Goal: Task Accomplishment & Management: Complete application form

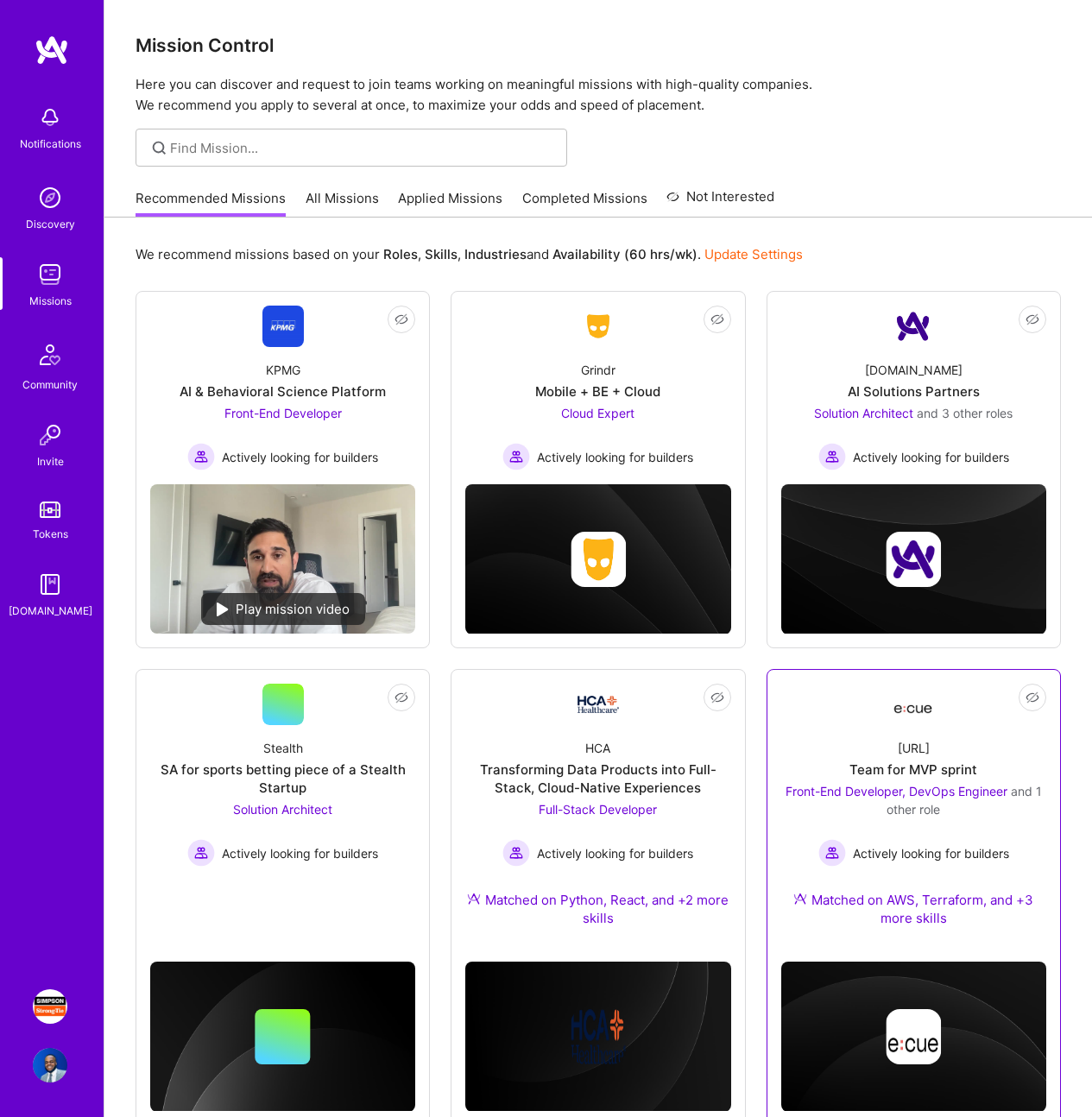
click at [993, 806] on div "Front-End Developer, DevOps Engineer and 1 other role" at bounding box center [914, 800] width 265 height 37
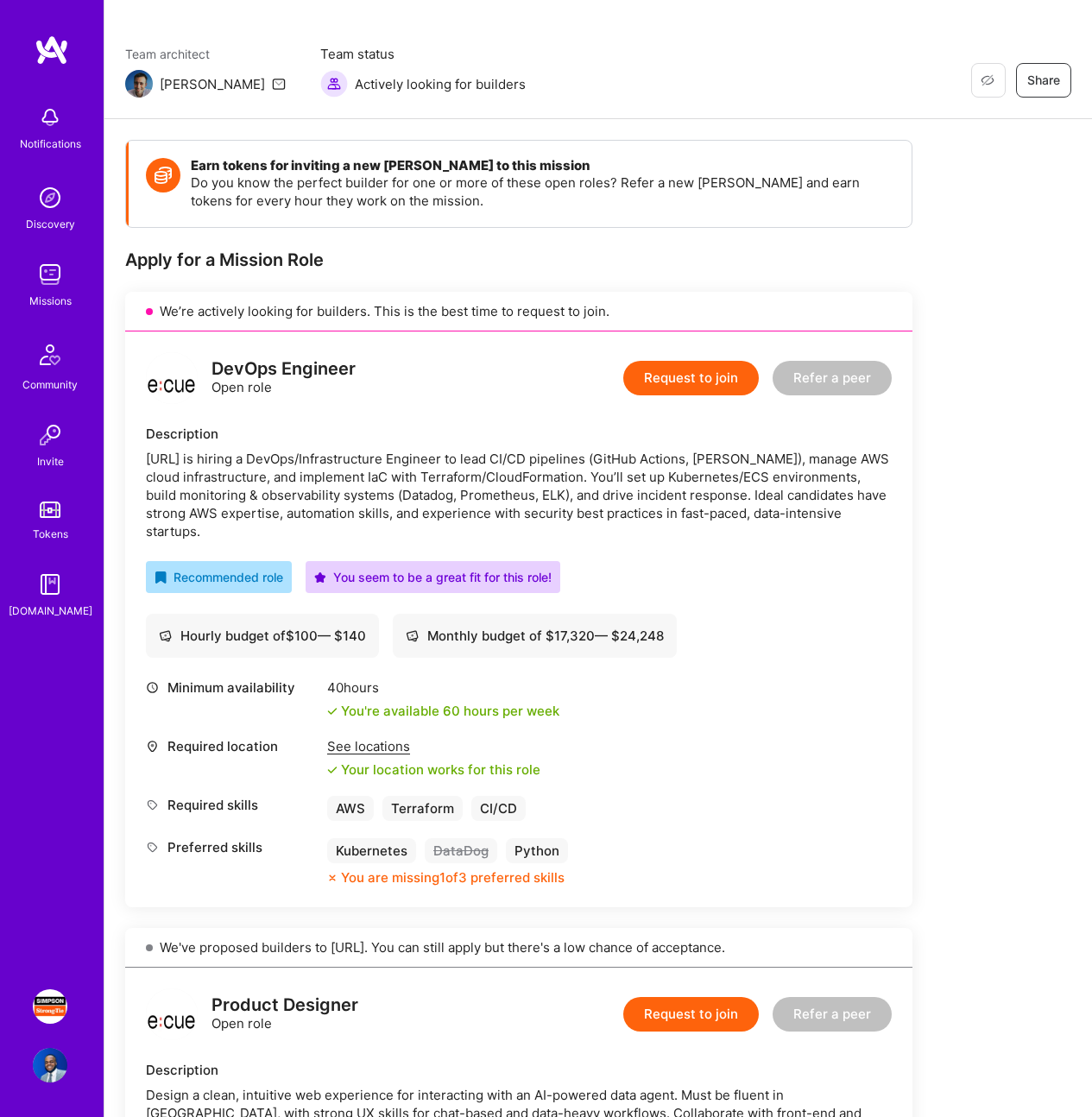
scroll to position [111, 0]
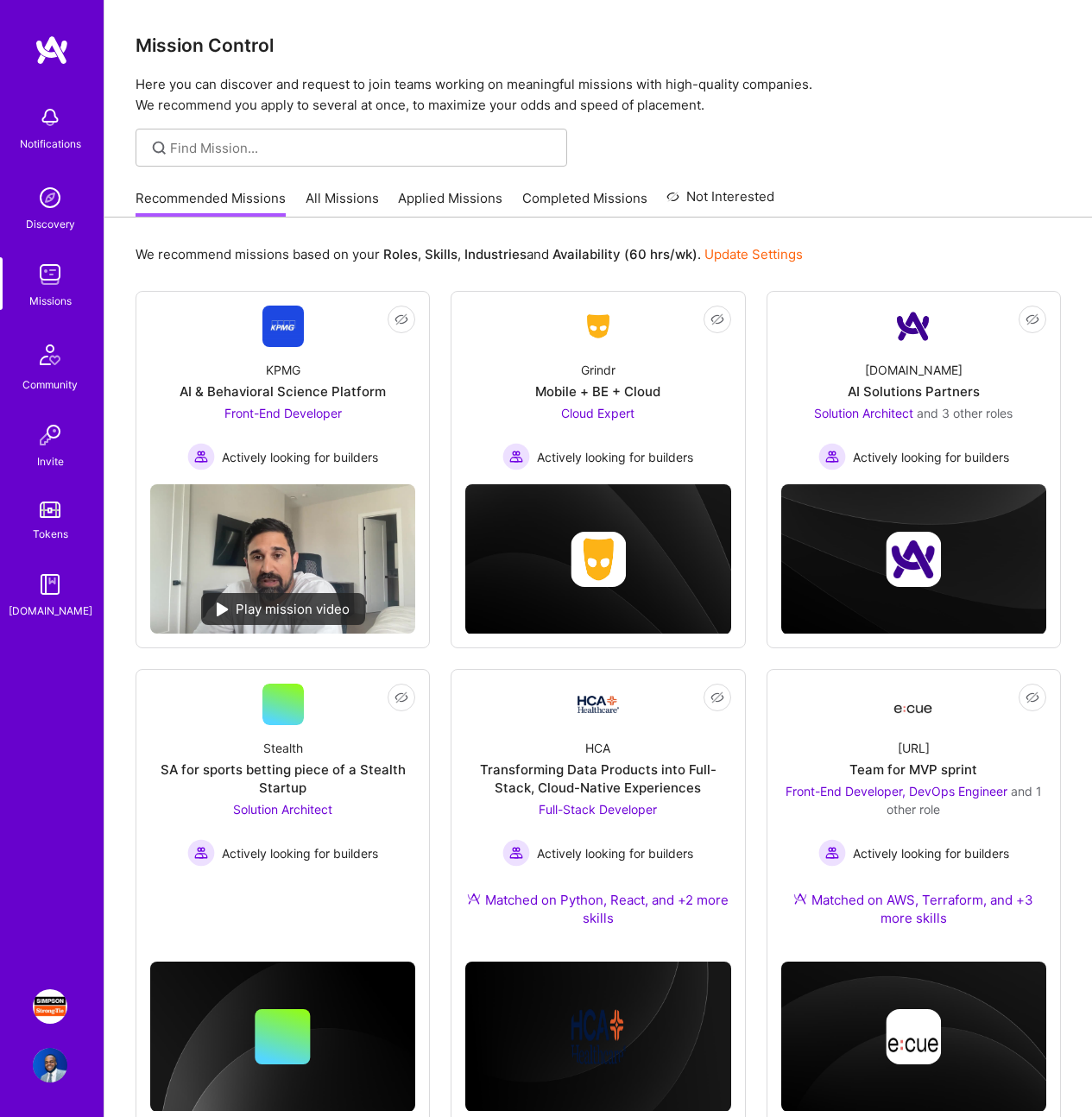
click at [334, 187] on div "Recommended Missions All Missions Applied Missions Completed Missions Not Inter…" at bounding box center [454, 197] width 639 height 37
click at [314, 196] on link "All Missions" at bounding box center [343, 203] width 73 height 29
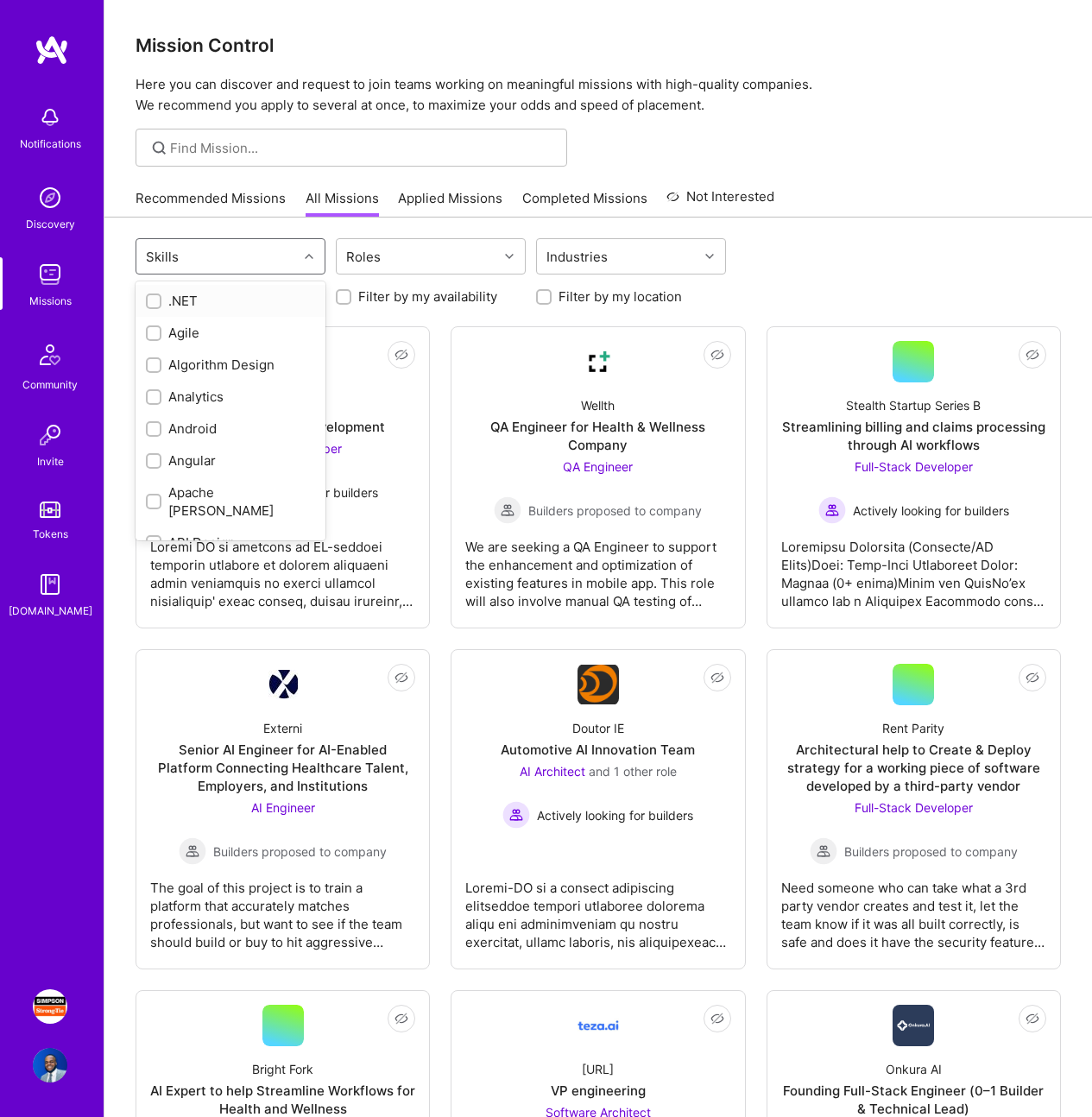
click at [287, 261] on div "Skills" at bounding box center [217, 256] width 161 height 35
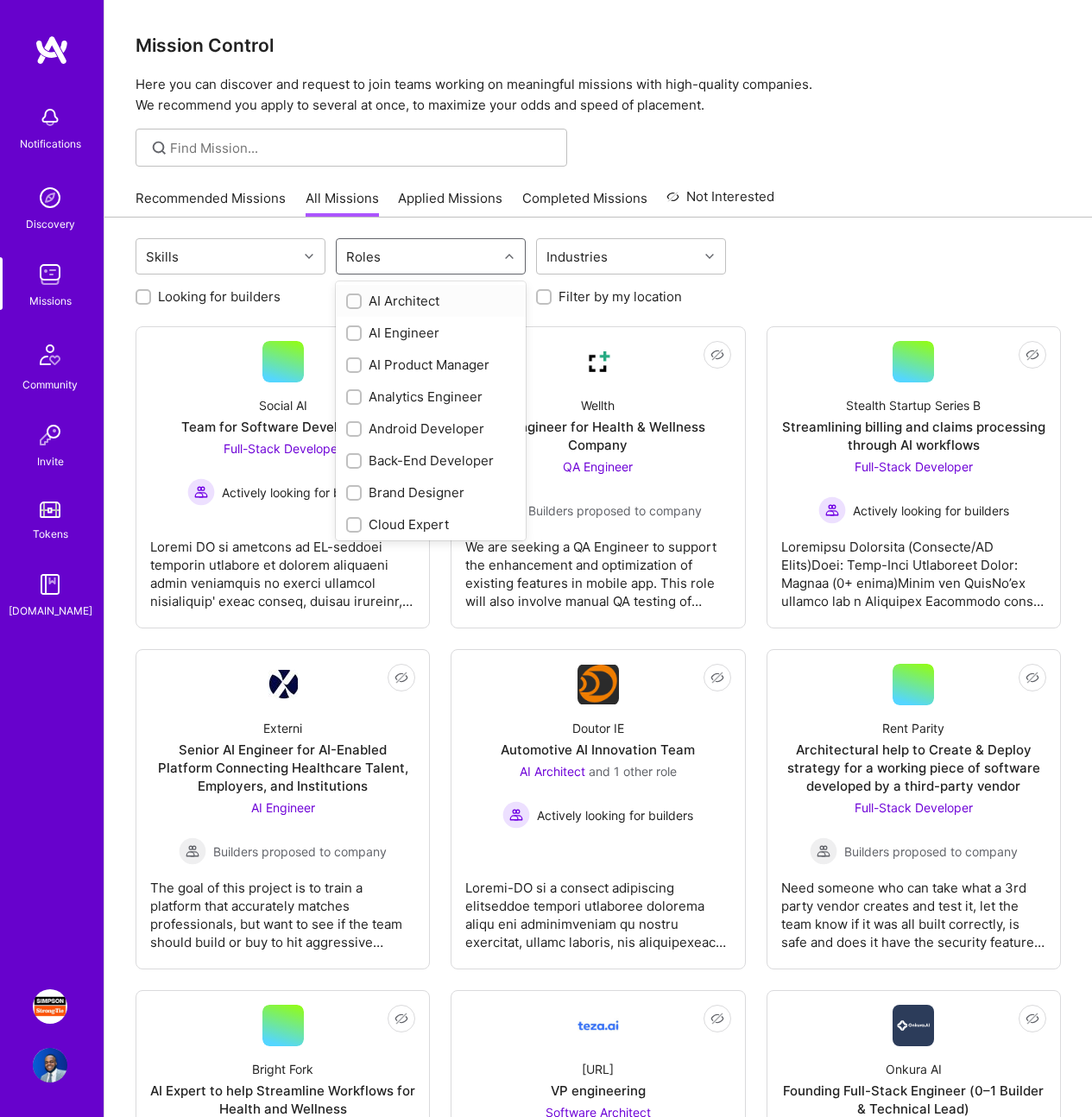
click at [401, 254] on div "Roles" at bounding box center [417, 256] width 161 height 35
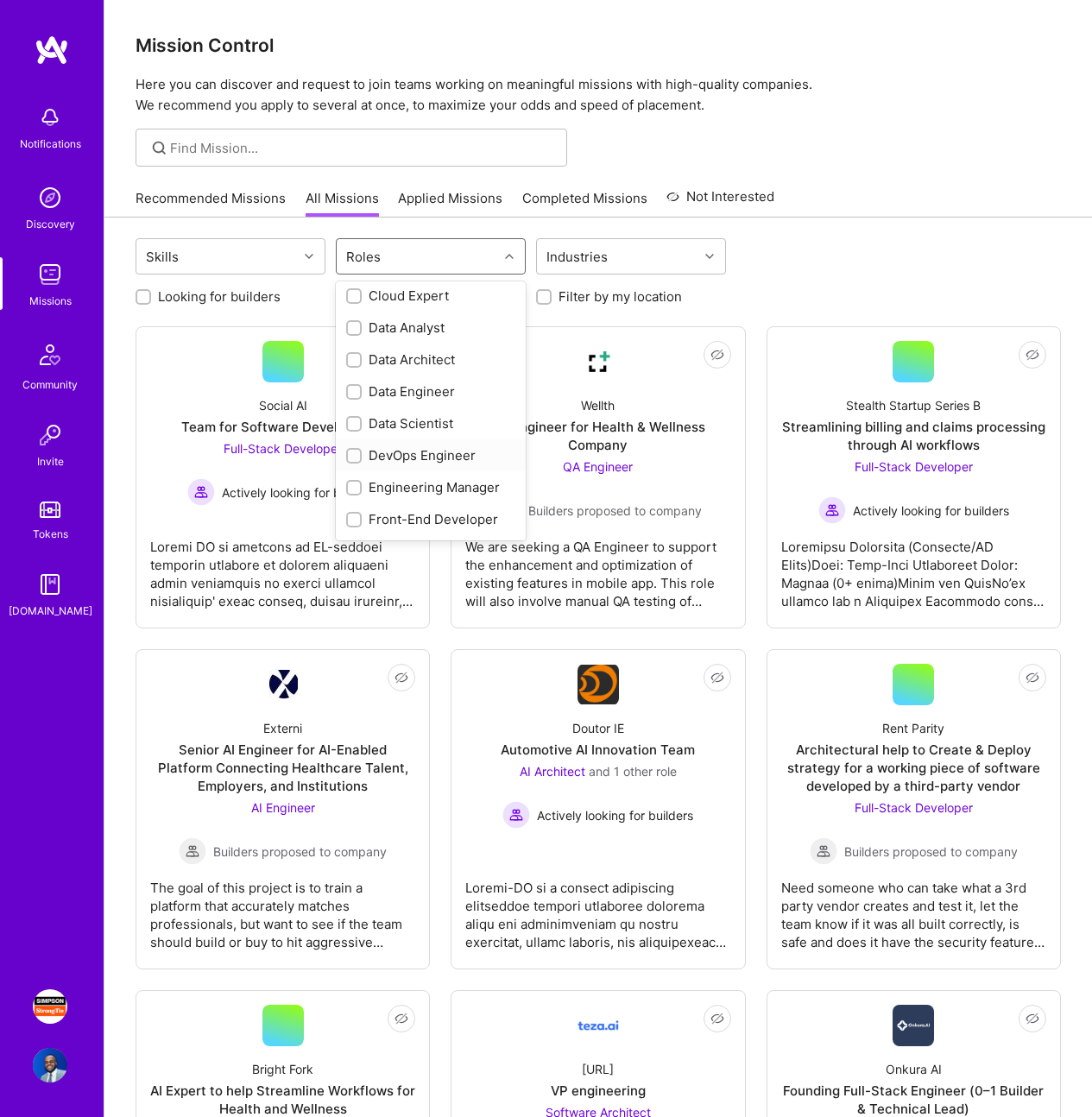
click at [423, 458] on div "DevOps Engineer" at bounding box center [431, 456] width 169 height 18
checkbox input "true"
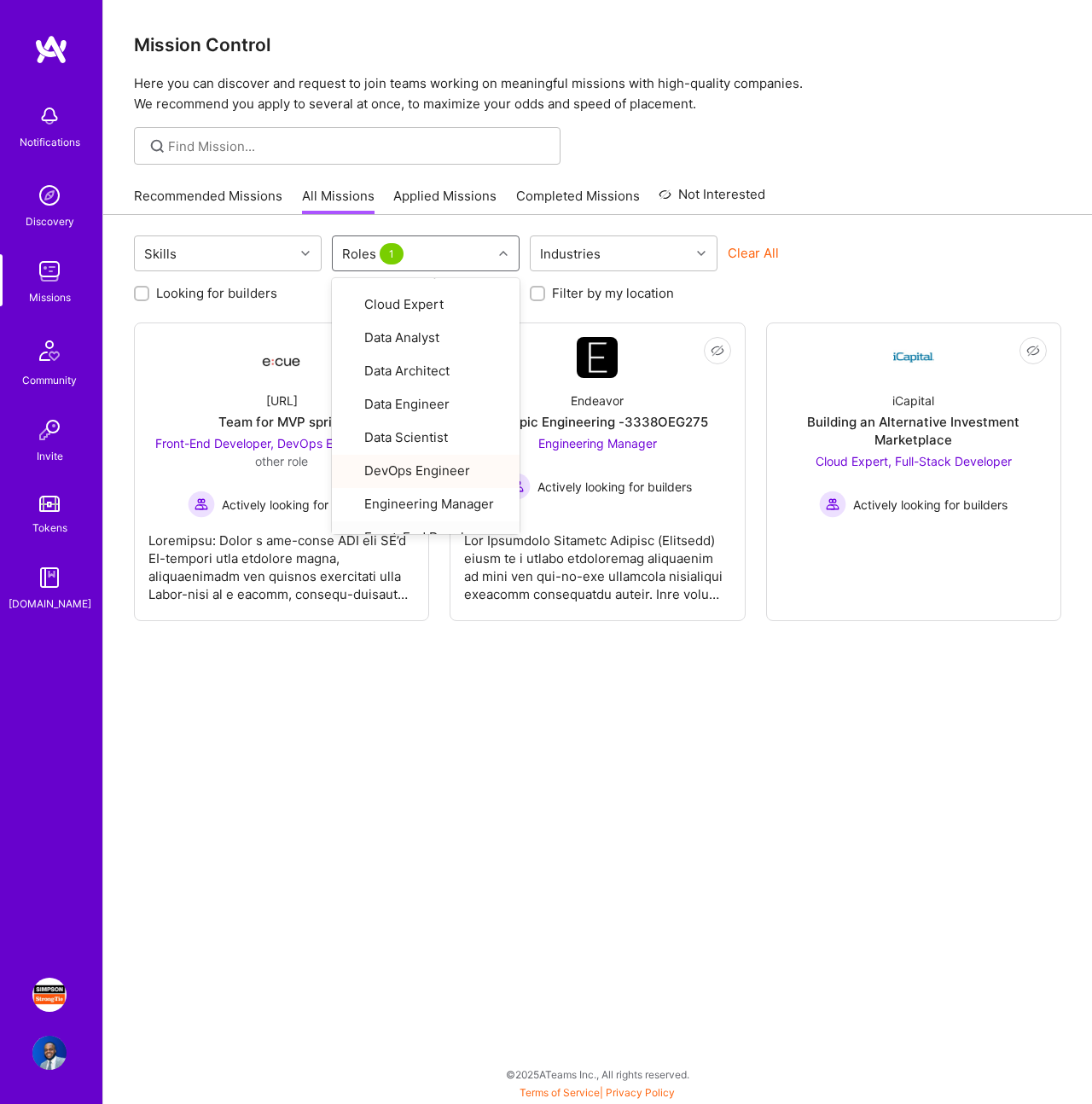
click at [605, 683] on div "Skills option DevOps Engineer, selected. option Front-End Developer focused, 15…" at bounding box center [598, 657] width 989 height 884
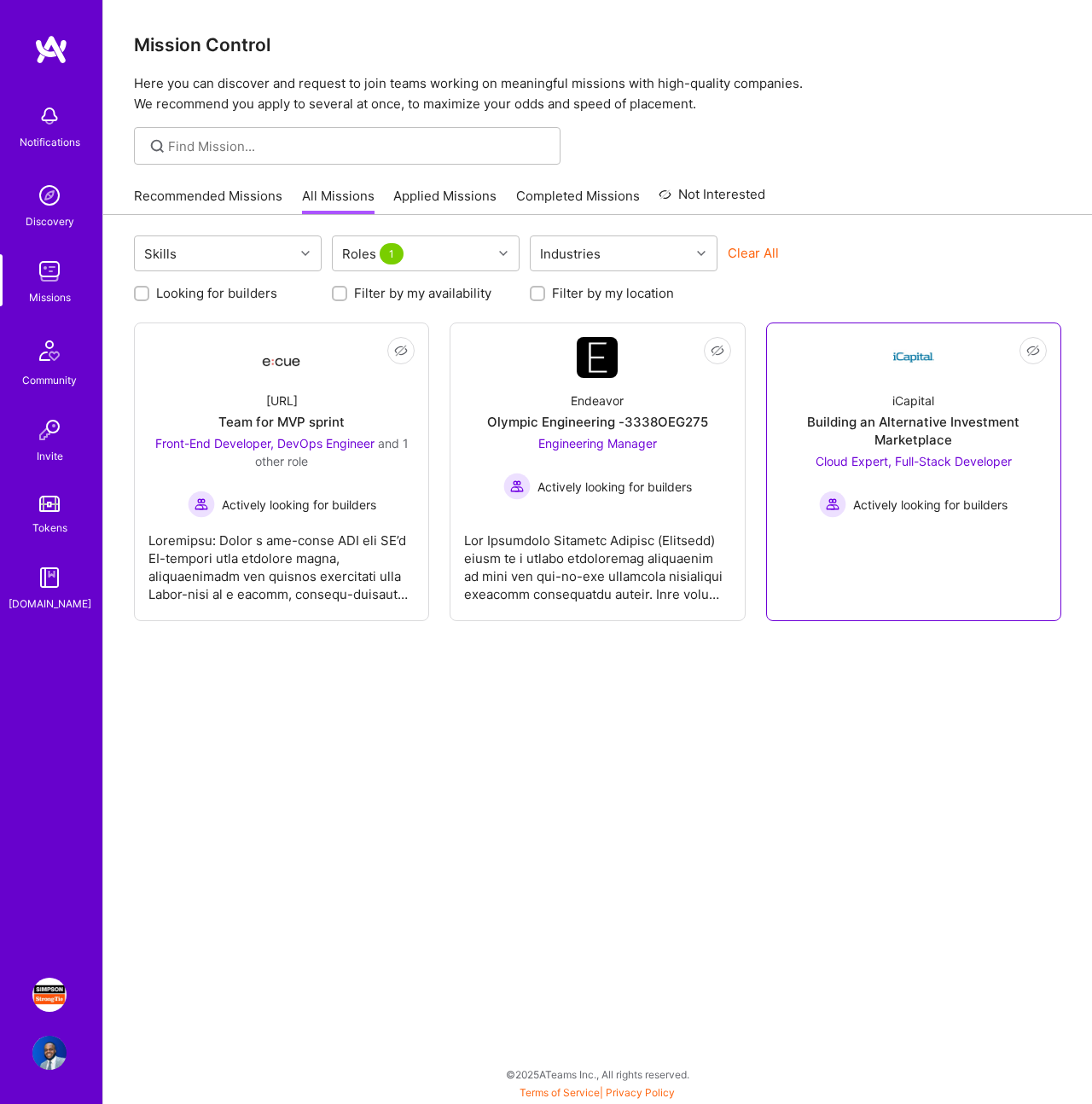
click at [848, 548] on link "Not Interested iCapital Building an Alternative Investment Marketplace Cloud Ex…" at bounding box center [914, 472] width 266 height 270
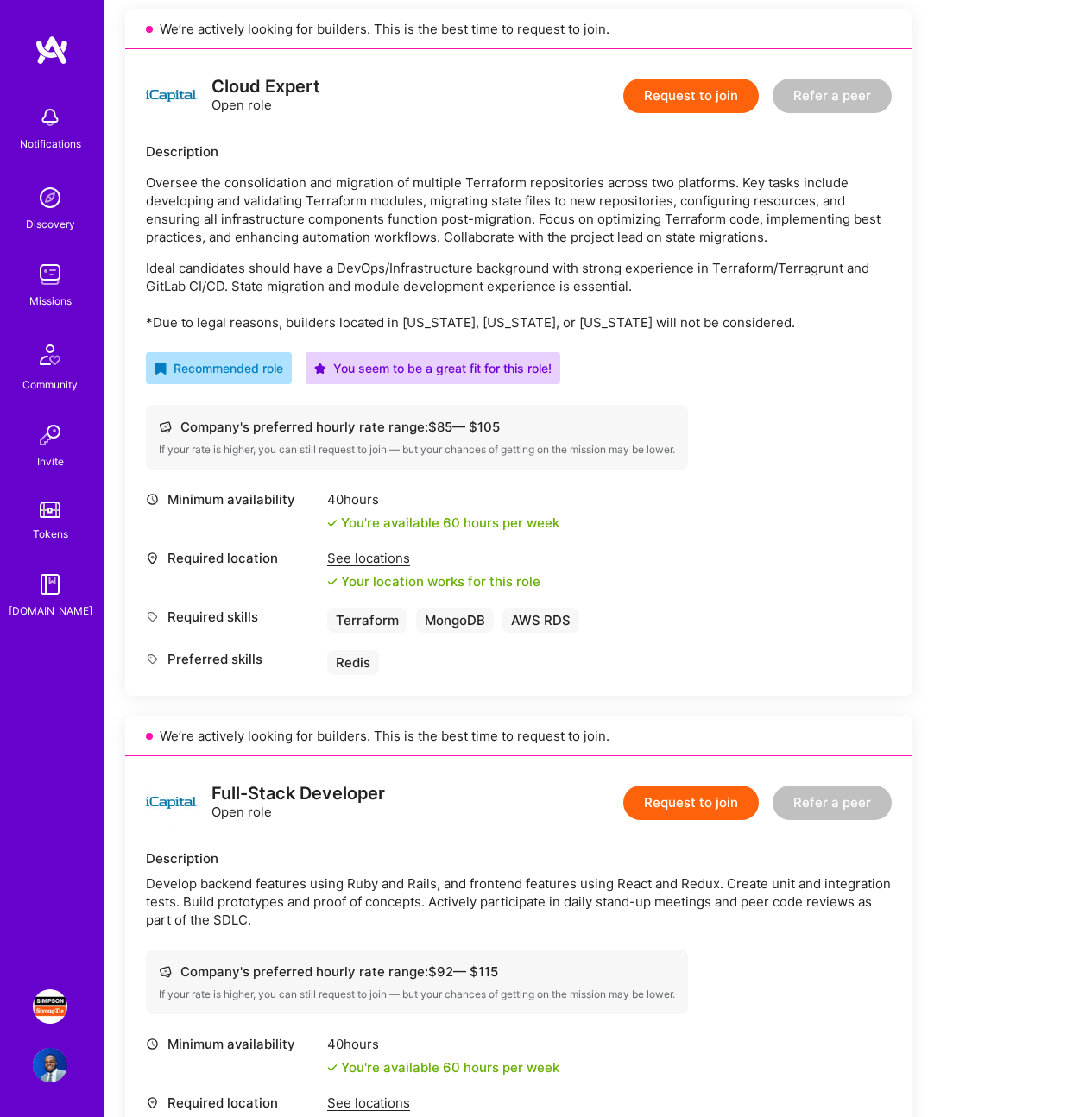
scroll to position [942, 0]
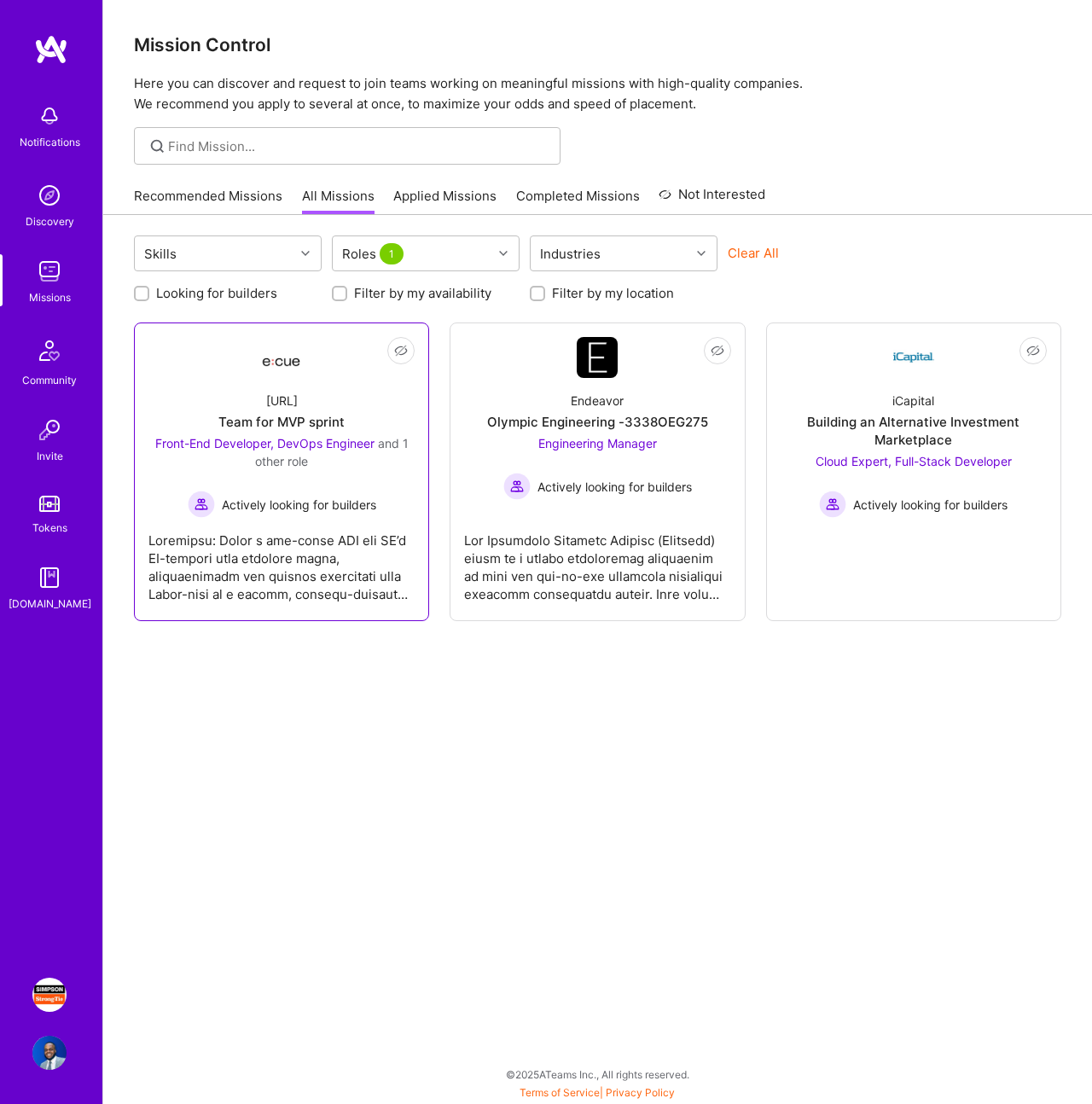
click at [294, 520] on div at bounding box center [282, 560] width 266 height 85
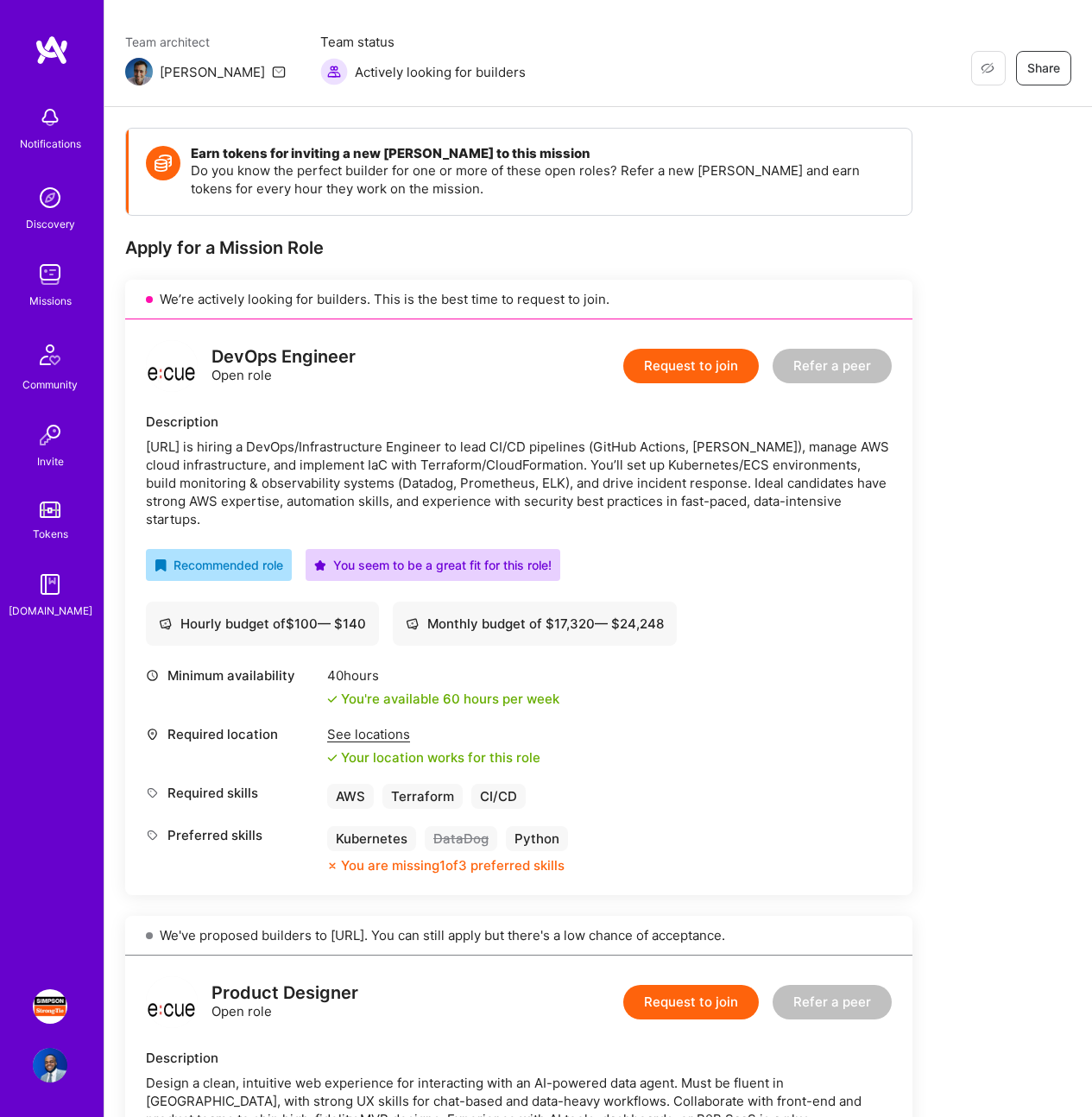
scroll to position [132, 0]
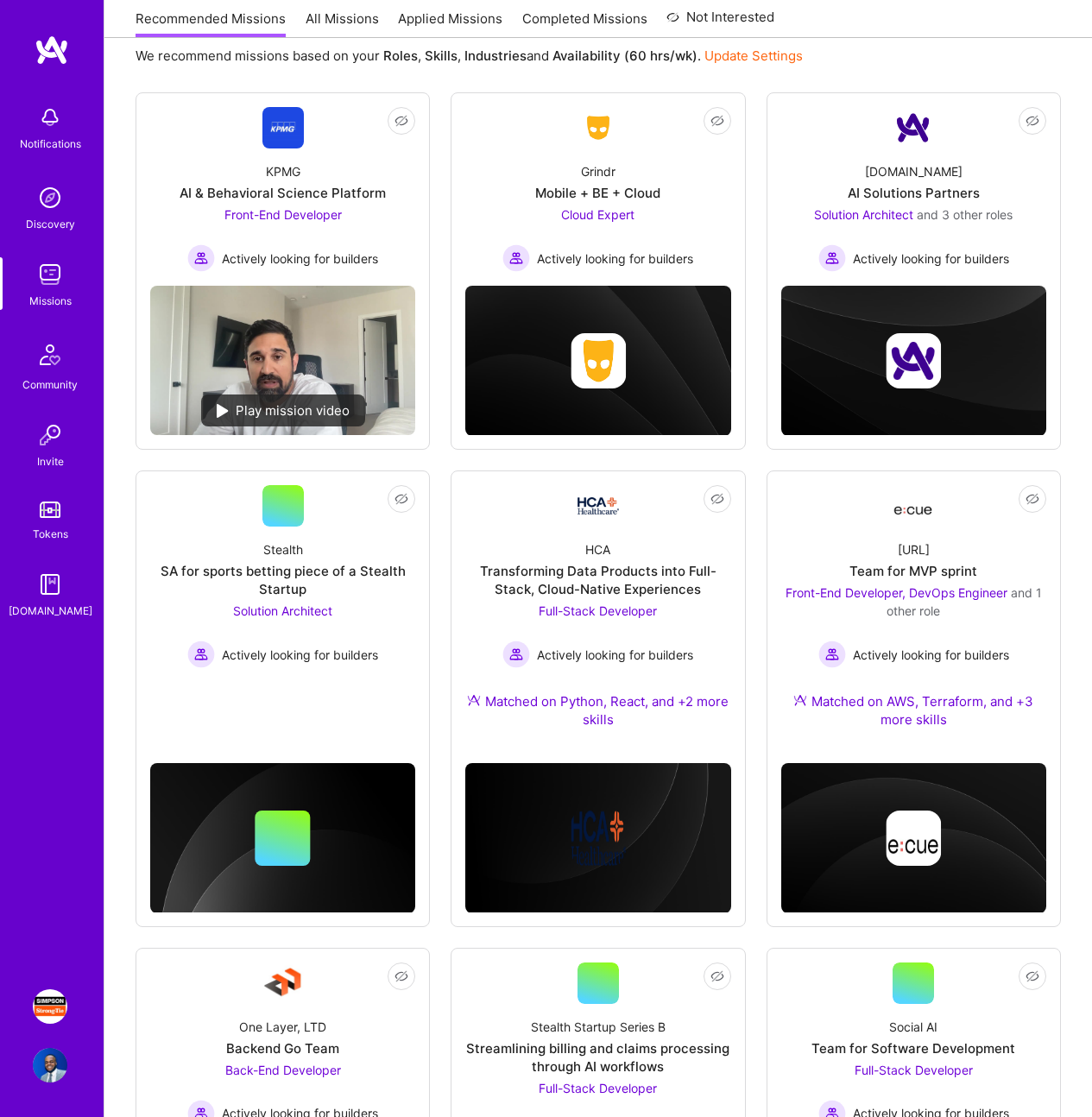
scroll to position [155, 0]
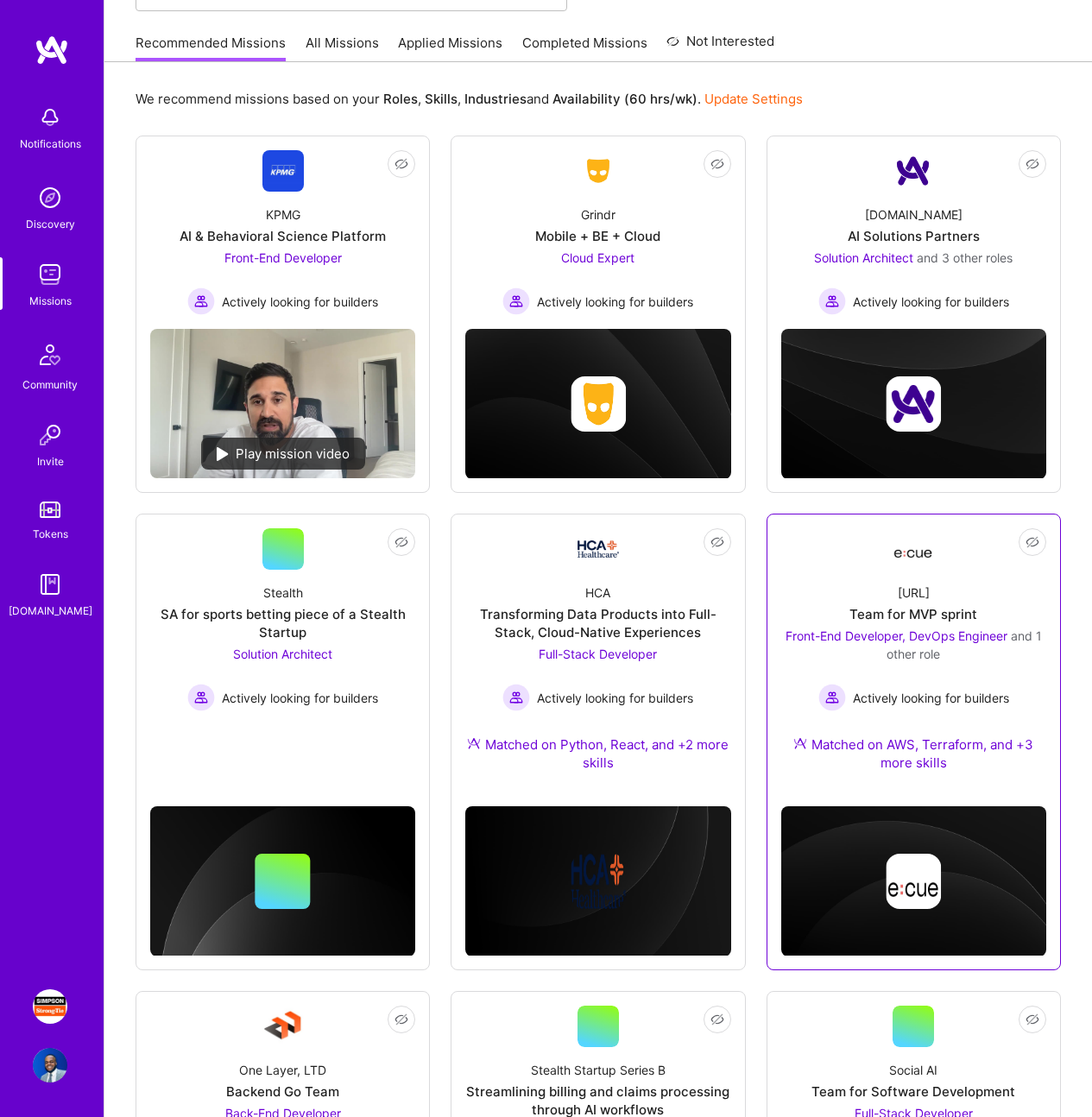
click at [913, 598] on div "[URL]" at bounding box center [914, 592] width 32 height 18
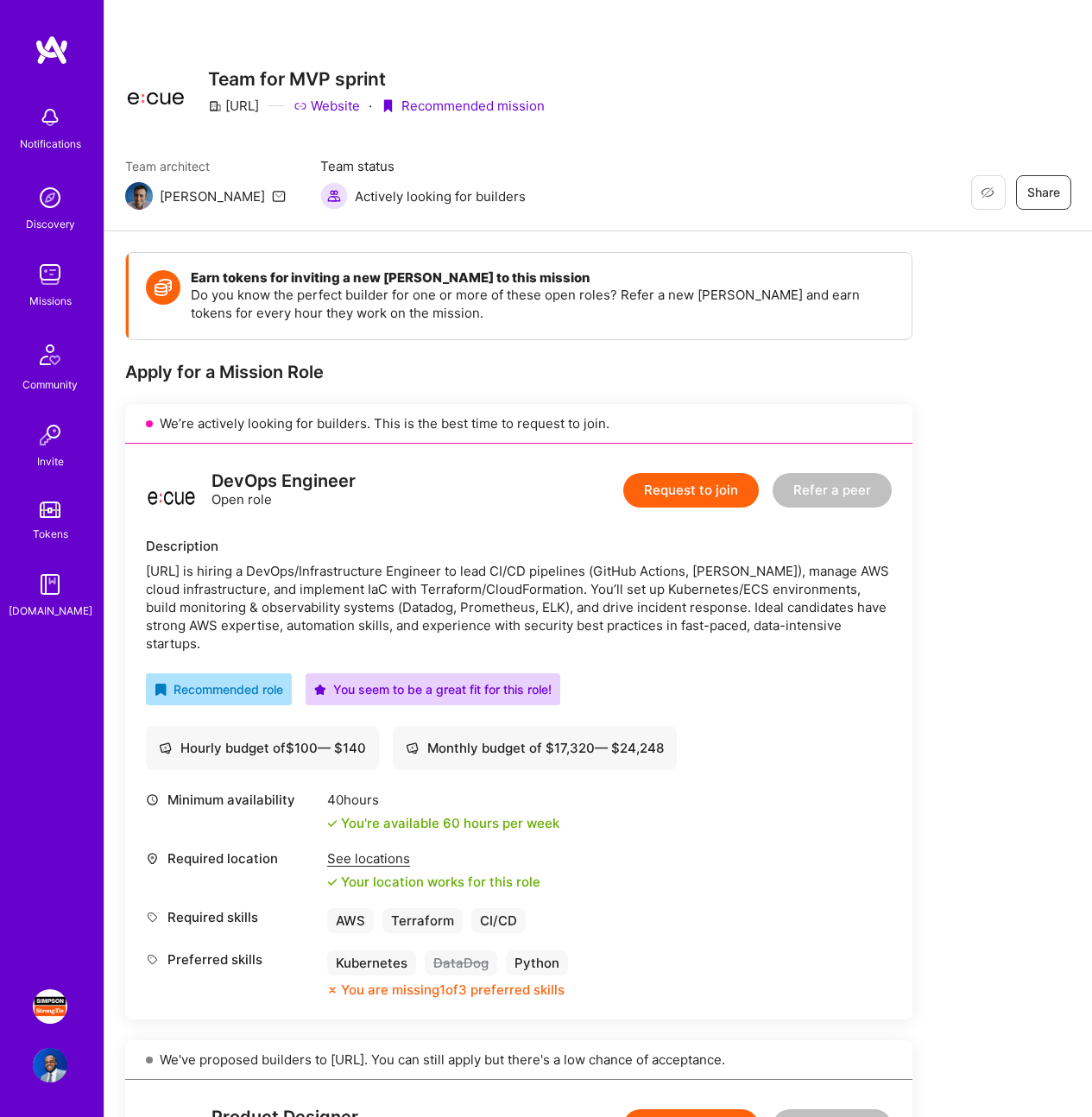
click at [753, 492] on button "Request to join" at bounding box center [691, 490] width 136 height 35
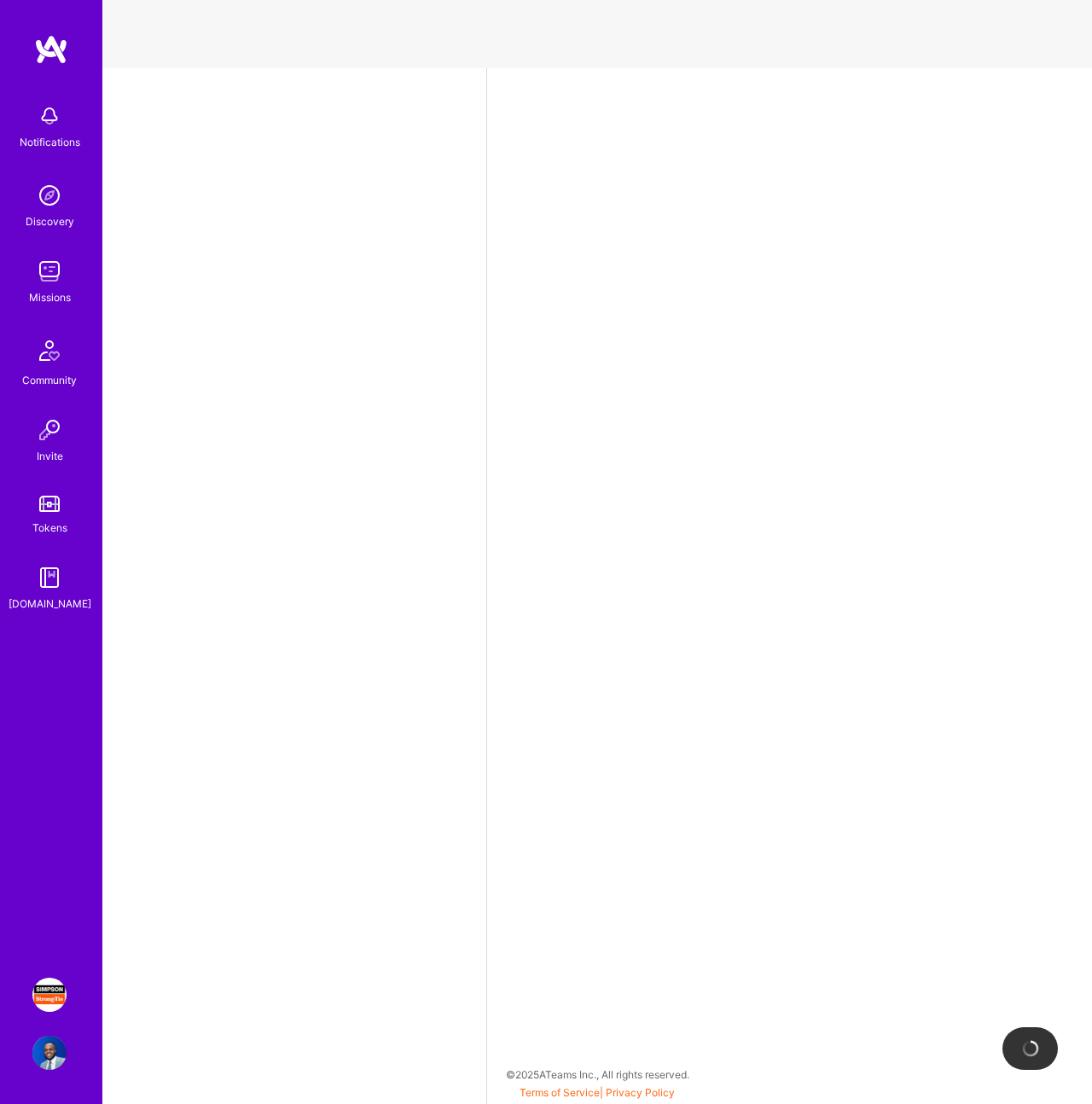
select select "US"
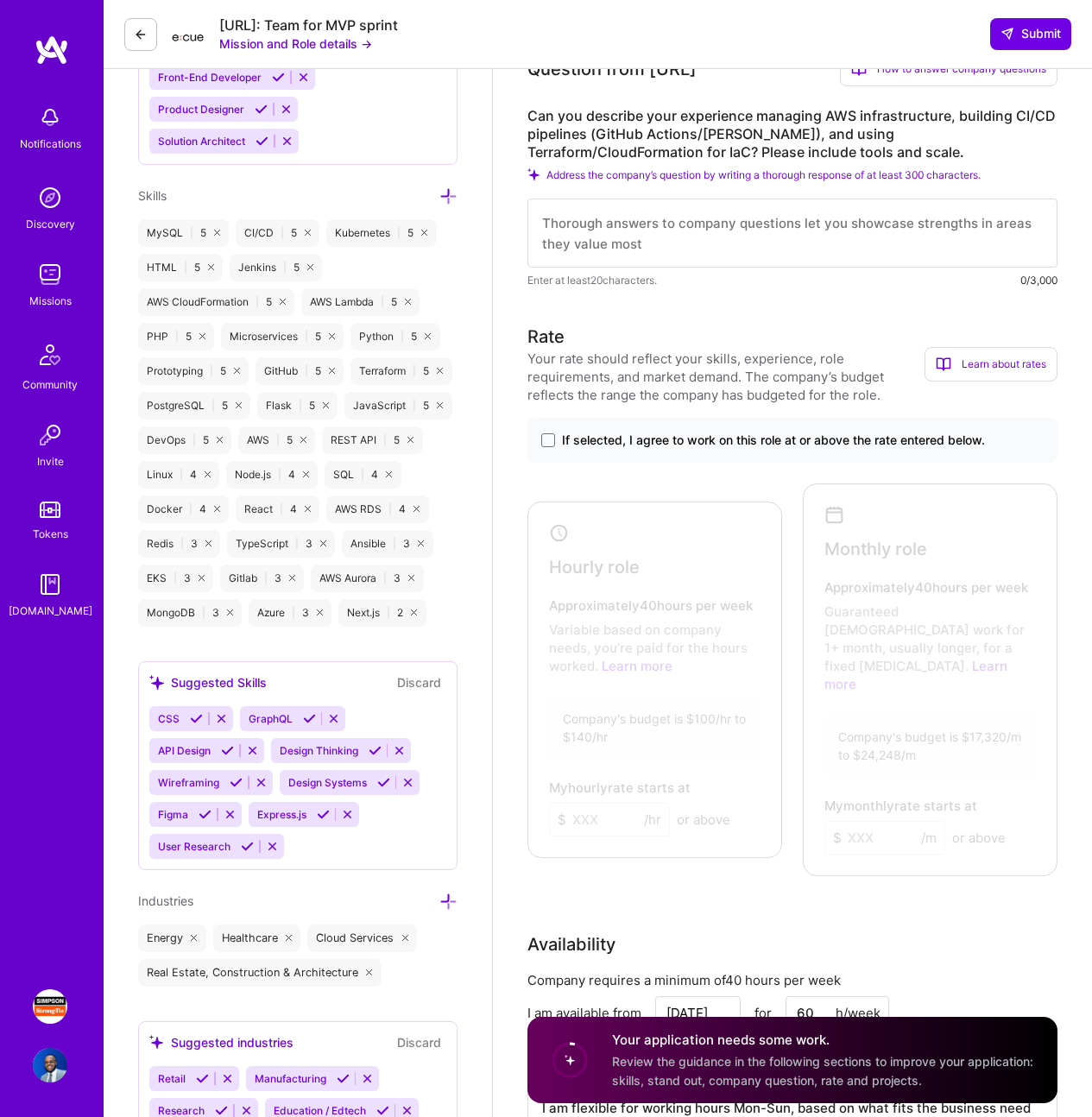
scroll to position [871, 0]
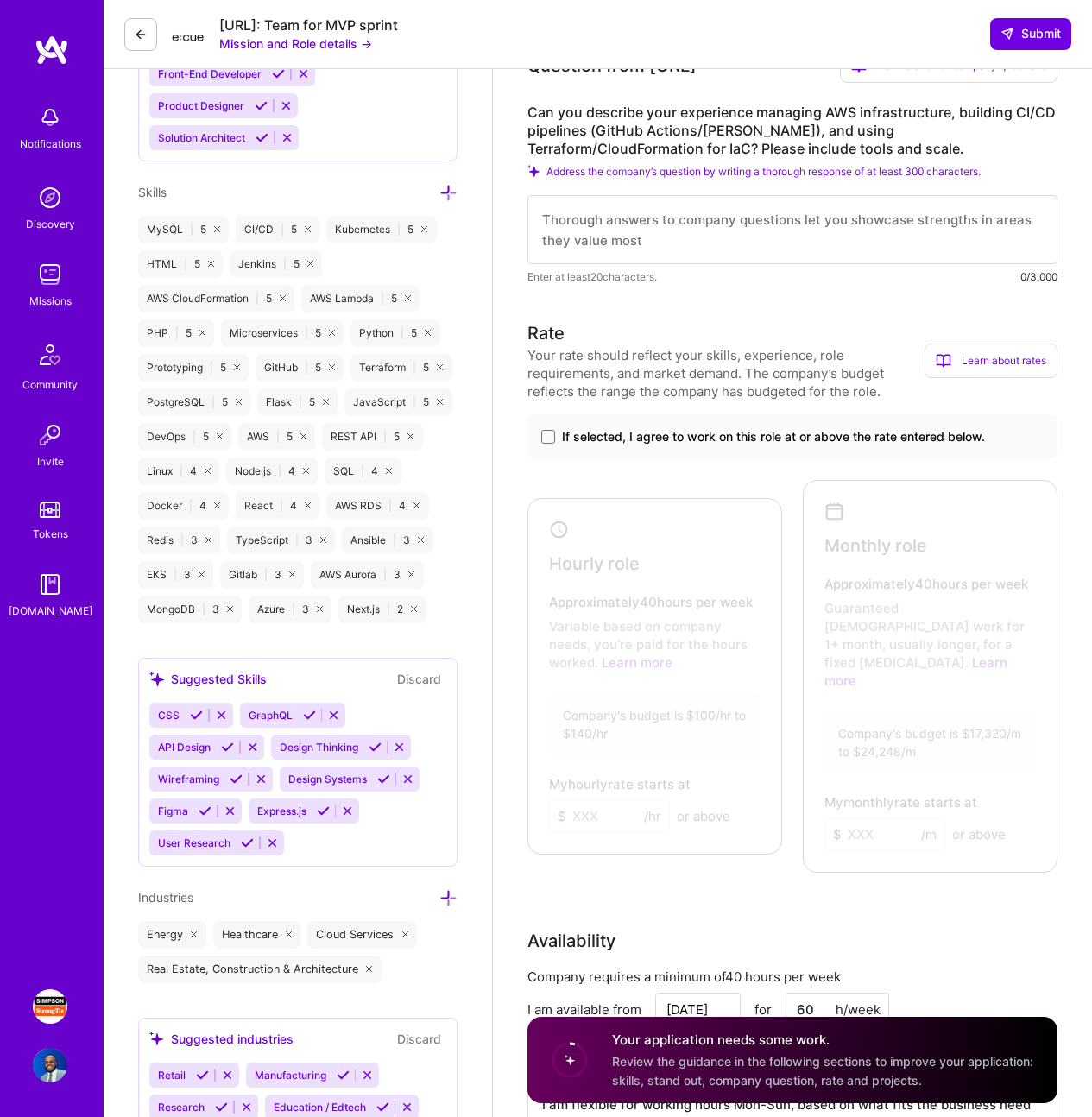
click at [860, 579] on div at bounding box center [928, 670] width 240 height 371
click at [668, 444] on span "If selected, I agree to work on this role at or above the rate entered below." at bounding box center [773, 437] width 423 height 17
click at [0, 0] on input "If selected, I agree to work on this role at or above the rate entered below." at bounding box center [0, 0] width 0 height 0
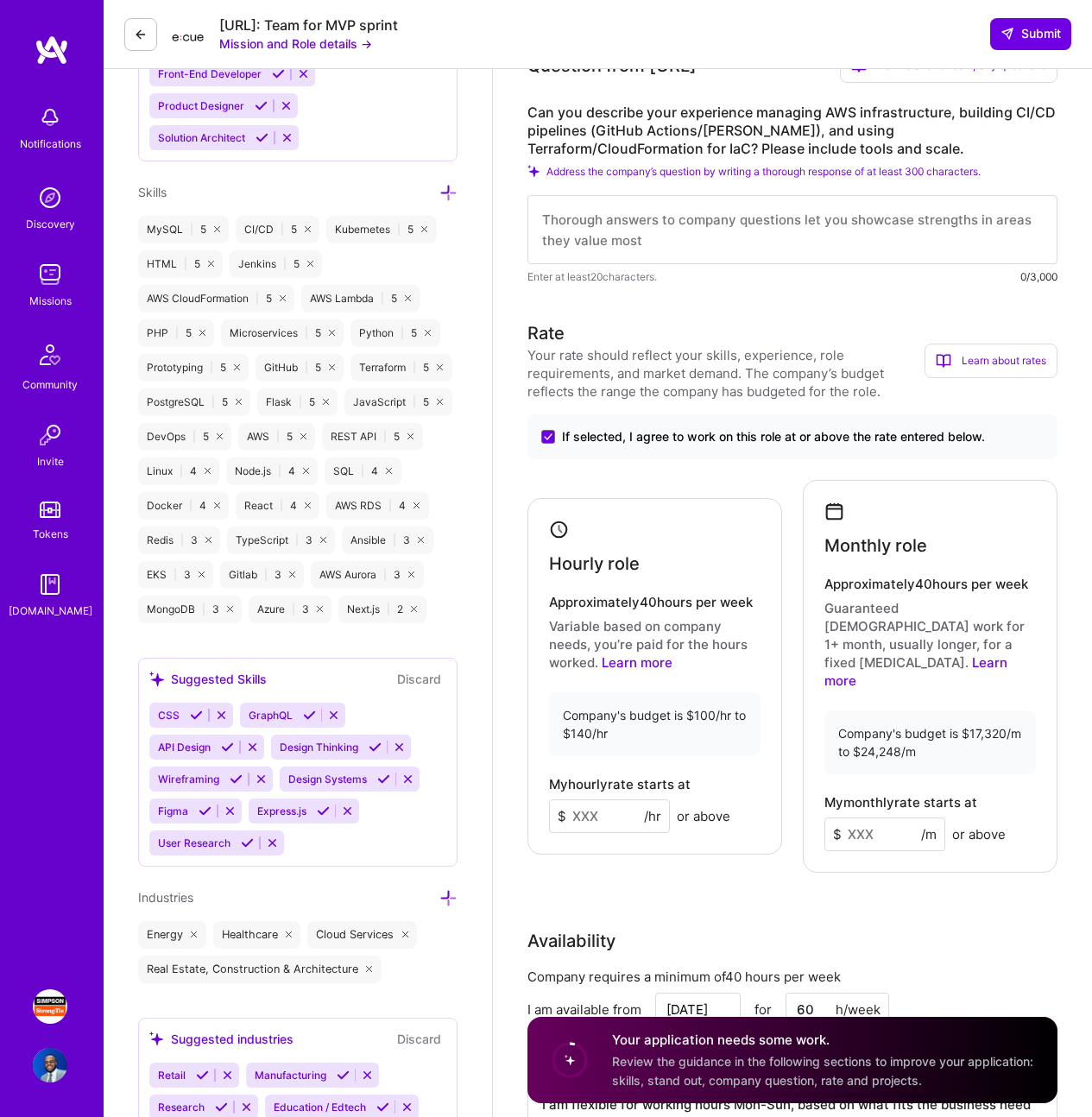
click at [947, 657] on div "Monthly role Approximately 40 hours per week Guaranteed [DEMOGRAPHIC_DATA] work…" at bounding box center [930, 676] width 254 height 393
click at [895, 655] on link "Learn more" at bounding box center [916, 671] width 183 height 35
click at [871, 818] on input at bounding box center [885, 835] width 121 height 34
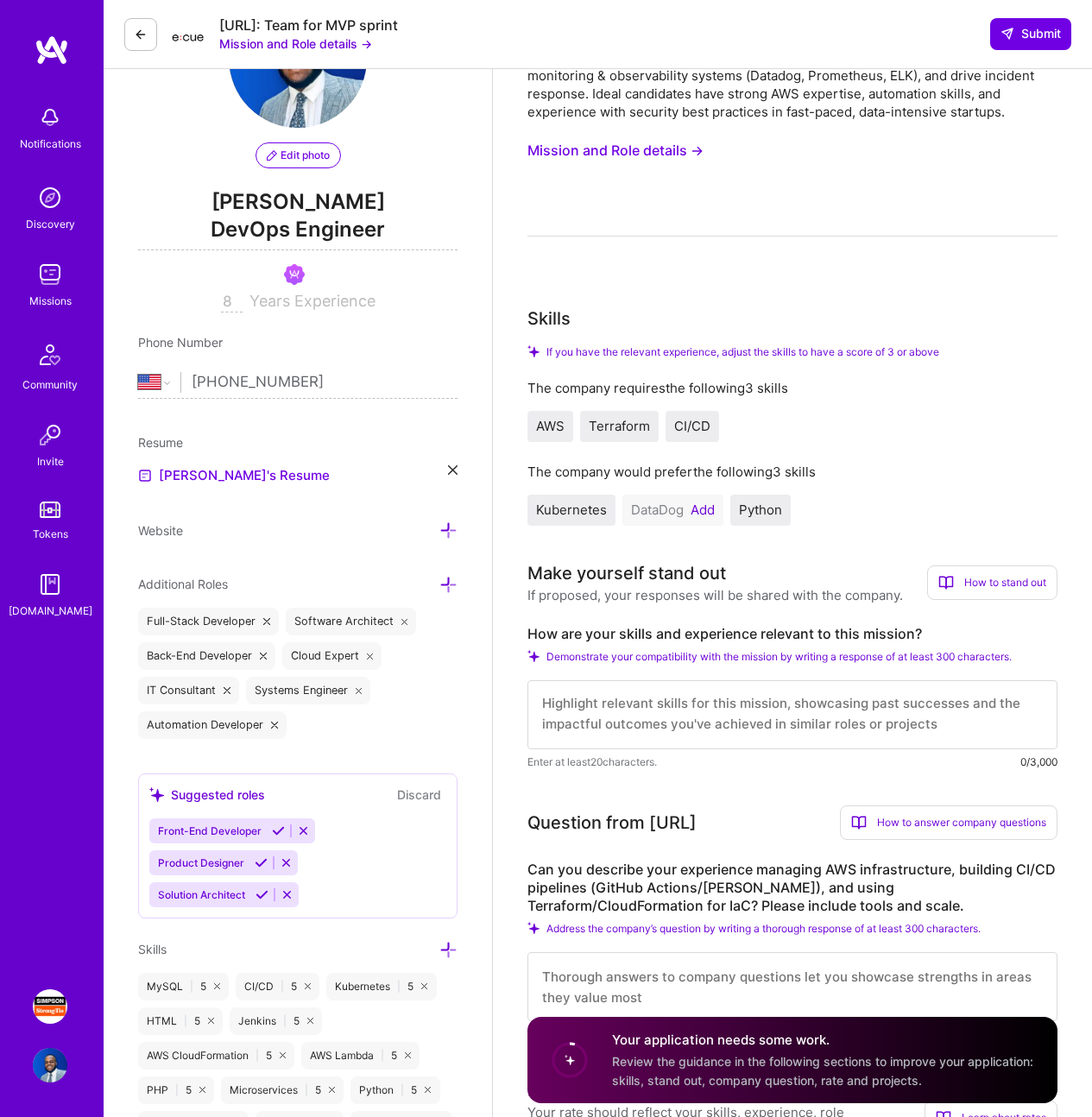
scroll to position [0, 0]
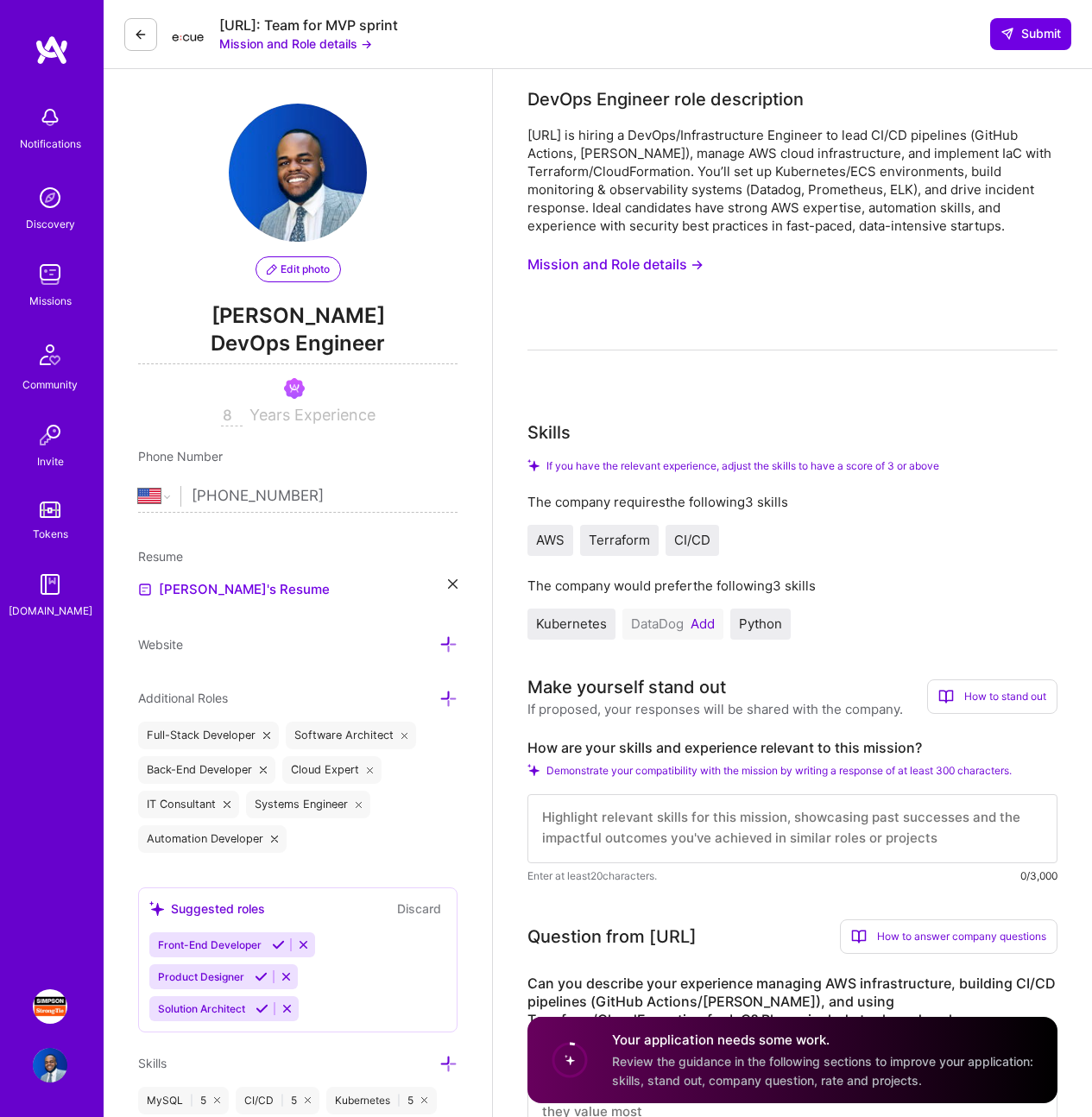
click at [658, 263] on button "Mission and Role details →" at bounding box center [616, 264] width 176 height 32
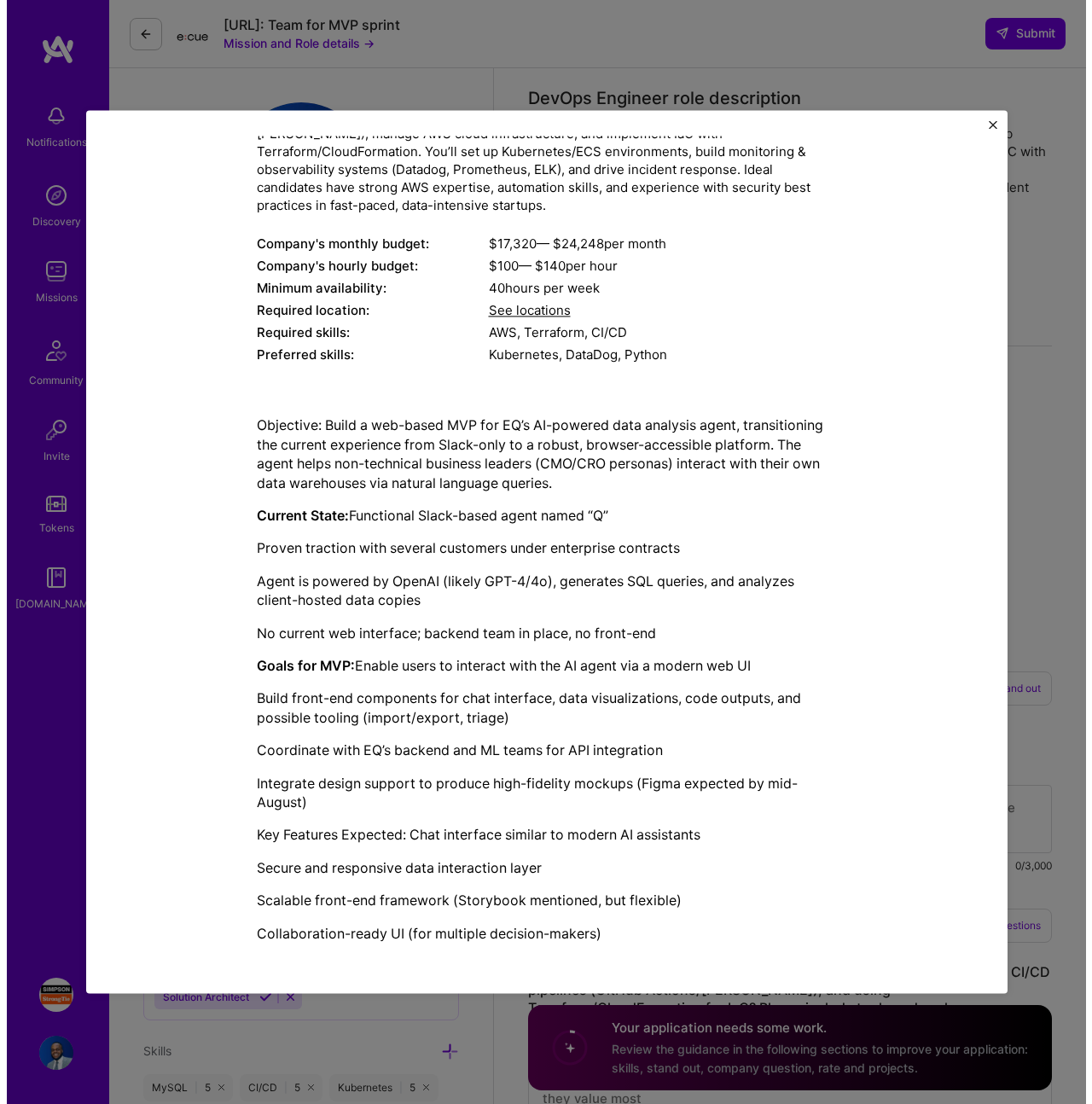
scroll to position [151, 0]
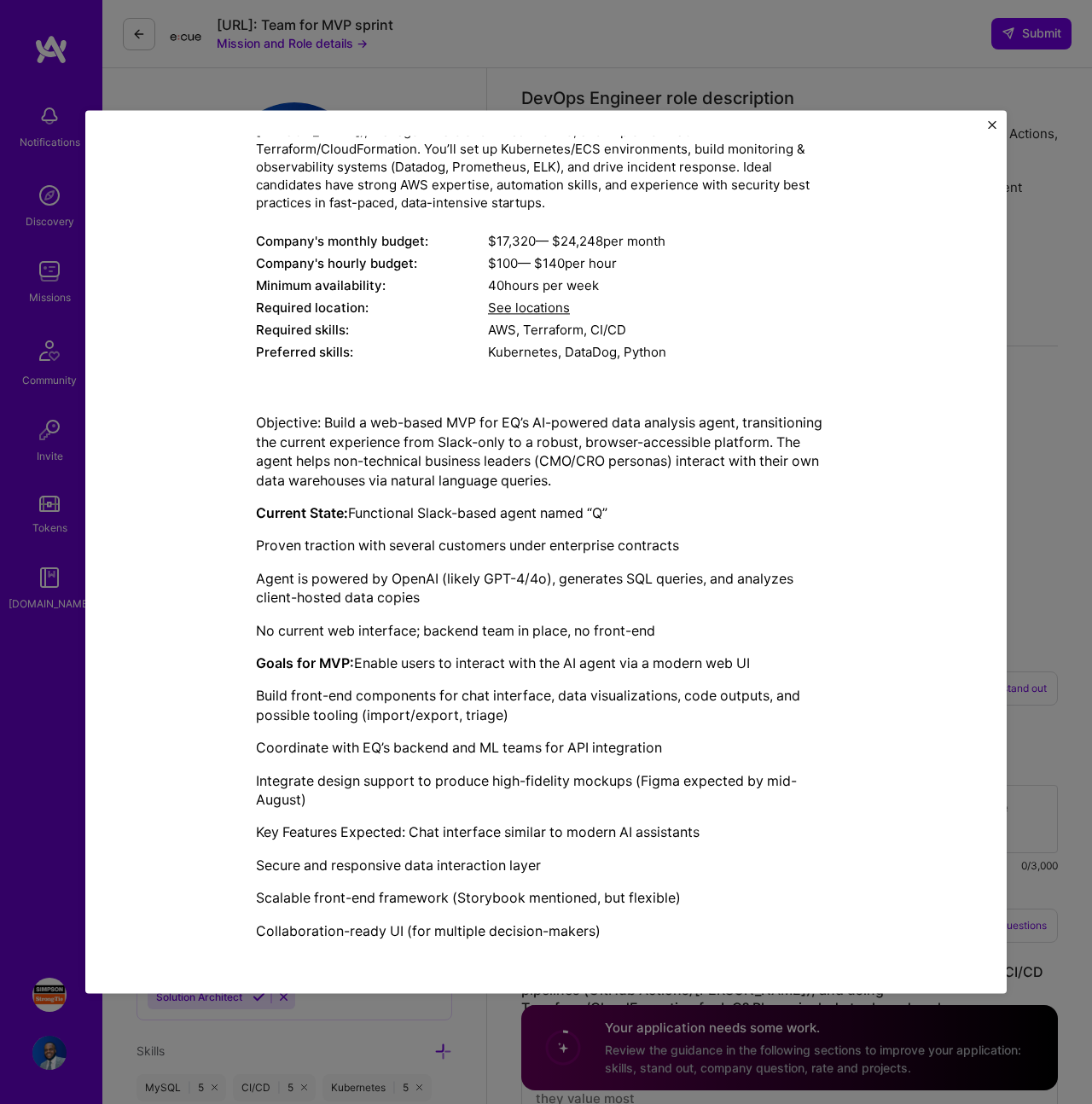
click at [997, 126] on div "Mission Description and Role Details DevOps Engineer role description [URL] is …" at bounding box center [546, 551] width 922 height 884
click at [990, 122] on img "Close" at bounding box center [992, 124] width 9 height 9
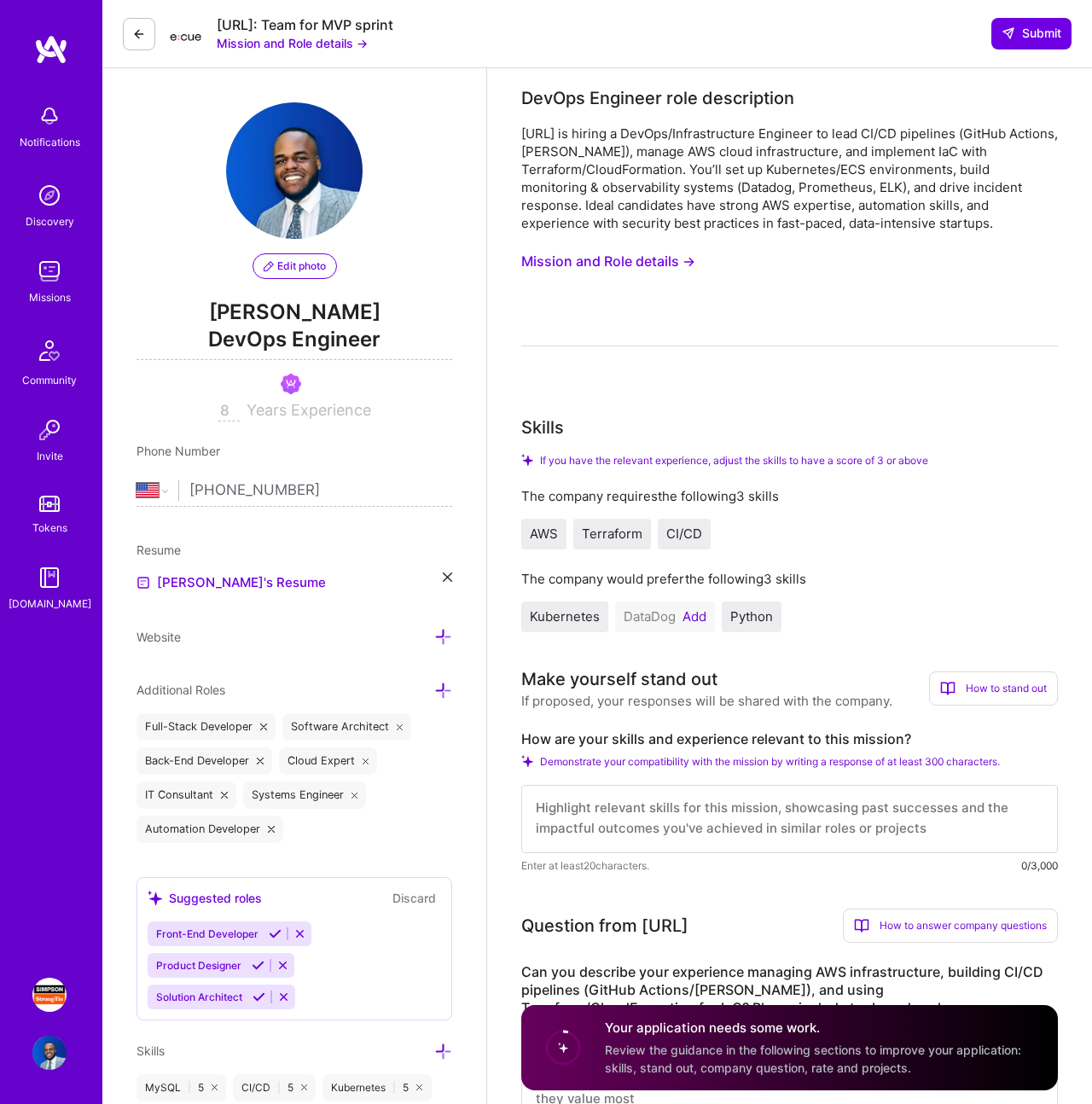
click at [132, 27] on icon at bounding box center [139, 34] width 14 height 14
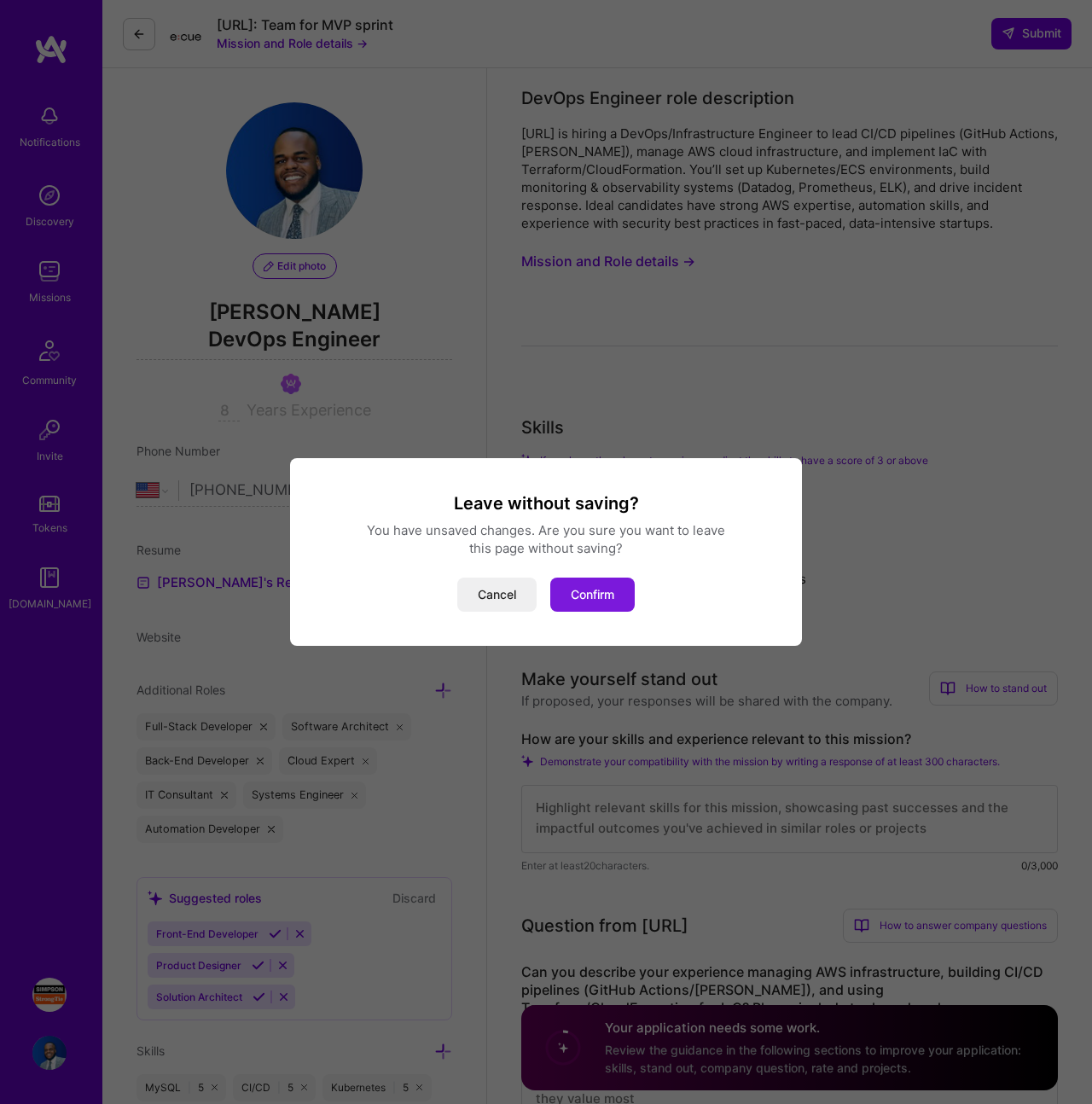
click at [597, 611] on button "Confirm" at bounding box center [592, 594] width 84 height 34
